Goal: Task Accomplishment & Management: Manage account settings

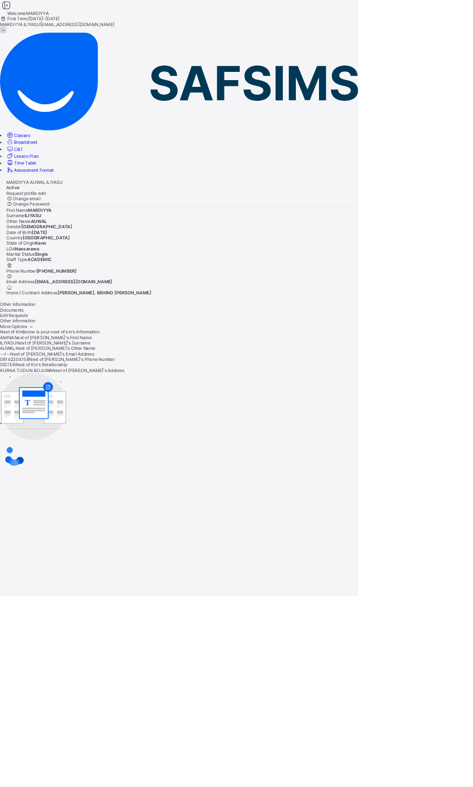
click at [21, 43] on img at bounding box center [236, 107] width 473 height 129
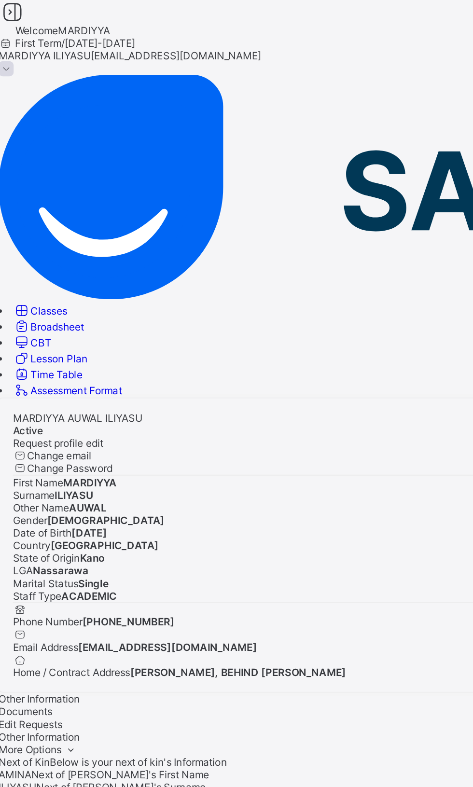
click at [20, 175] on link "Classes" at bounding box center [23, 178] width 31 height 7
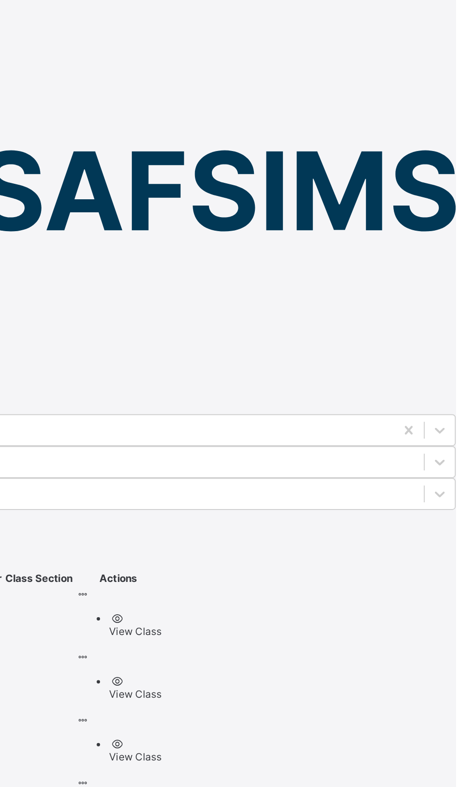
click at [304, 424] on ul "View Class" at bounding box center [278, 431] width 49 height 15
click at [304, 432] on div "View Class" at bounding box center [289, 435] width 30 height 7
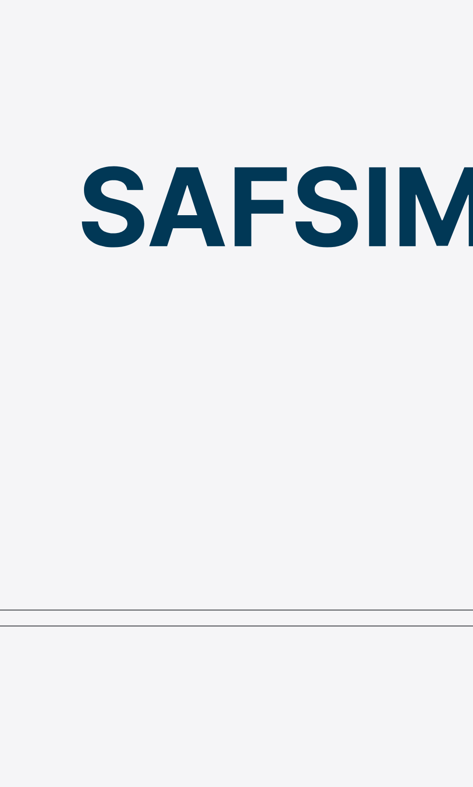
click at [31, 299] on span "Attendance" at bounding box center [15, 302] width 31 height 7
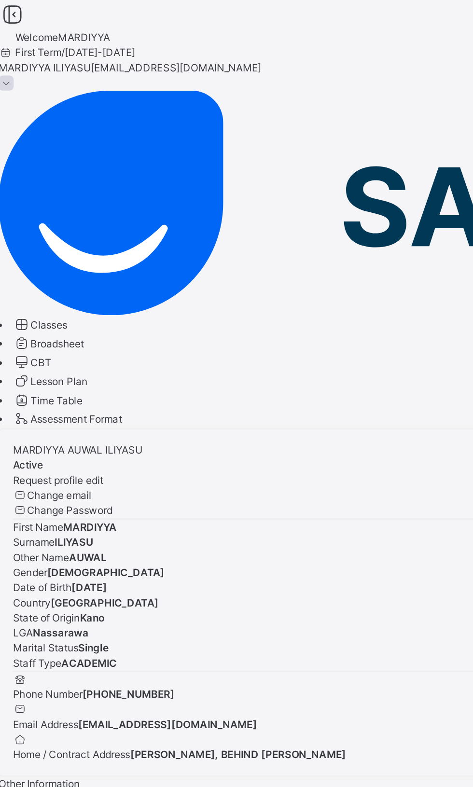
click at [40, 183] on span "Classes" at bounding box center [28, 186] width 21 height 7
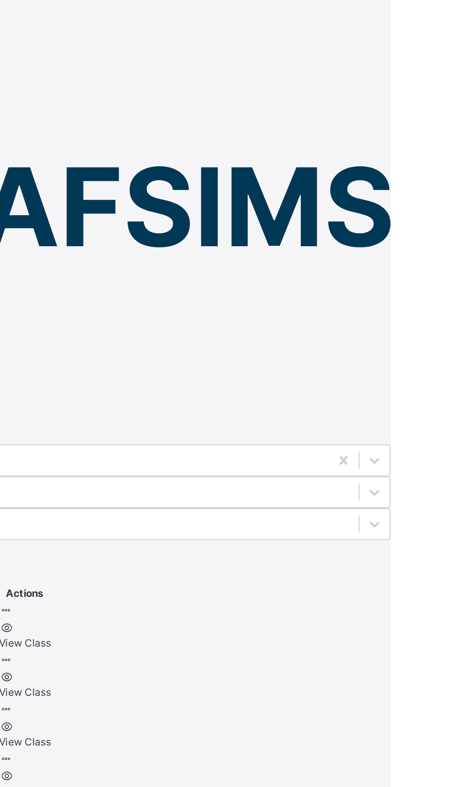
click at [256, 433] on icon at bounding box center [252, 436] width 8 height 7
click at [278, 451] on div "View Class" at bounding box center [263, 455] width 30 height 9
